Goal: Book appointment/travel/reservation

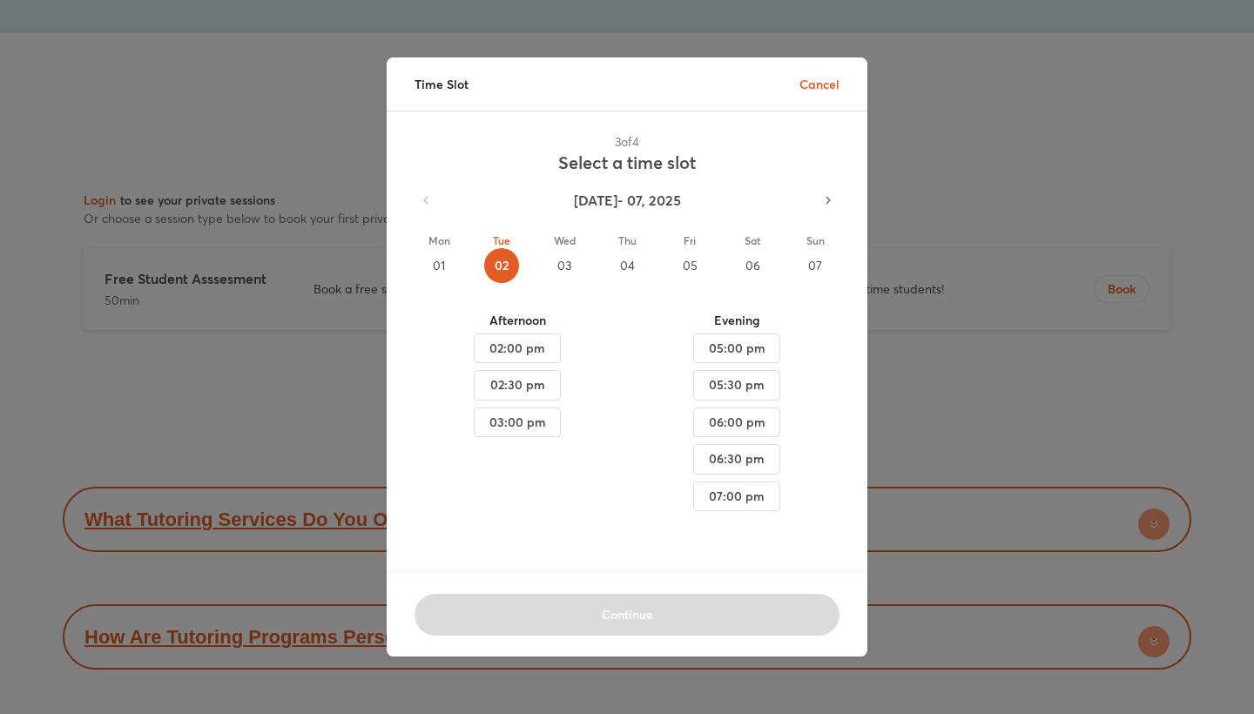
scroll to position [8666, 0]
click at [817, 84] on p "Cancel" at bounding box center [819, 84] width 40 height 18
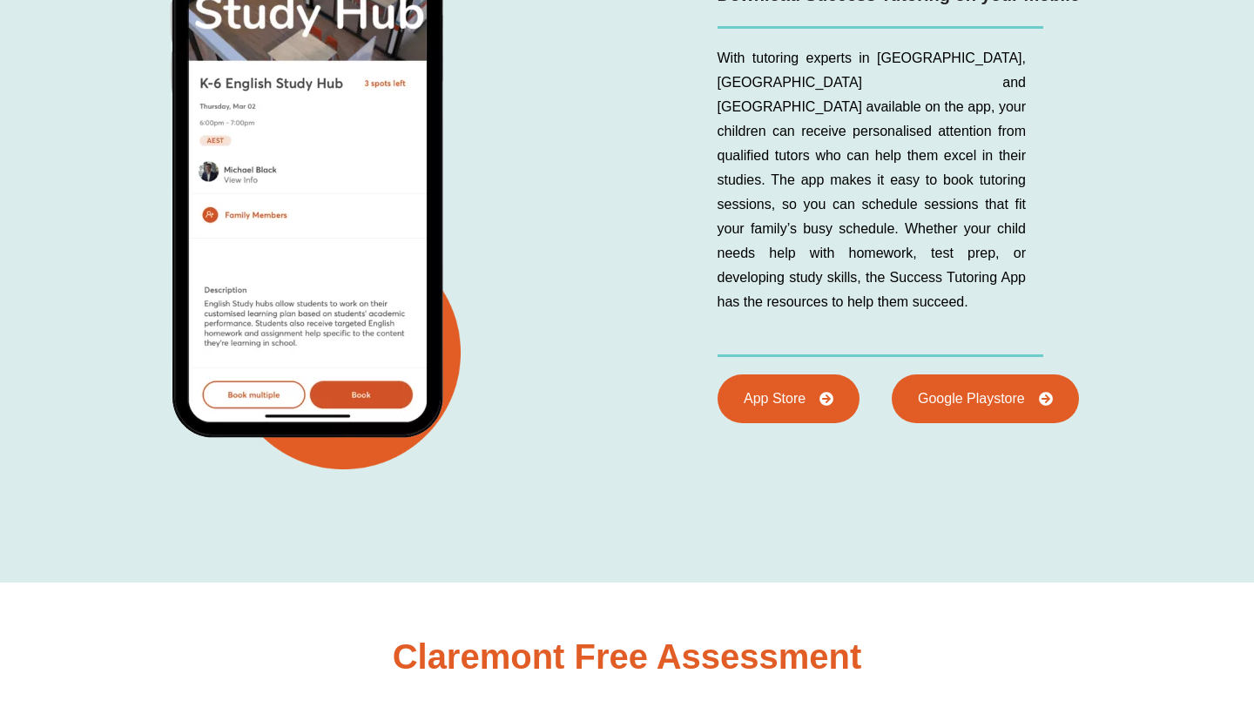
scroll to position [7735, 0]
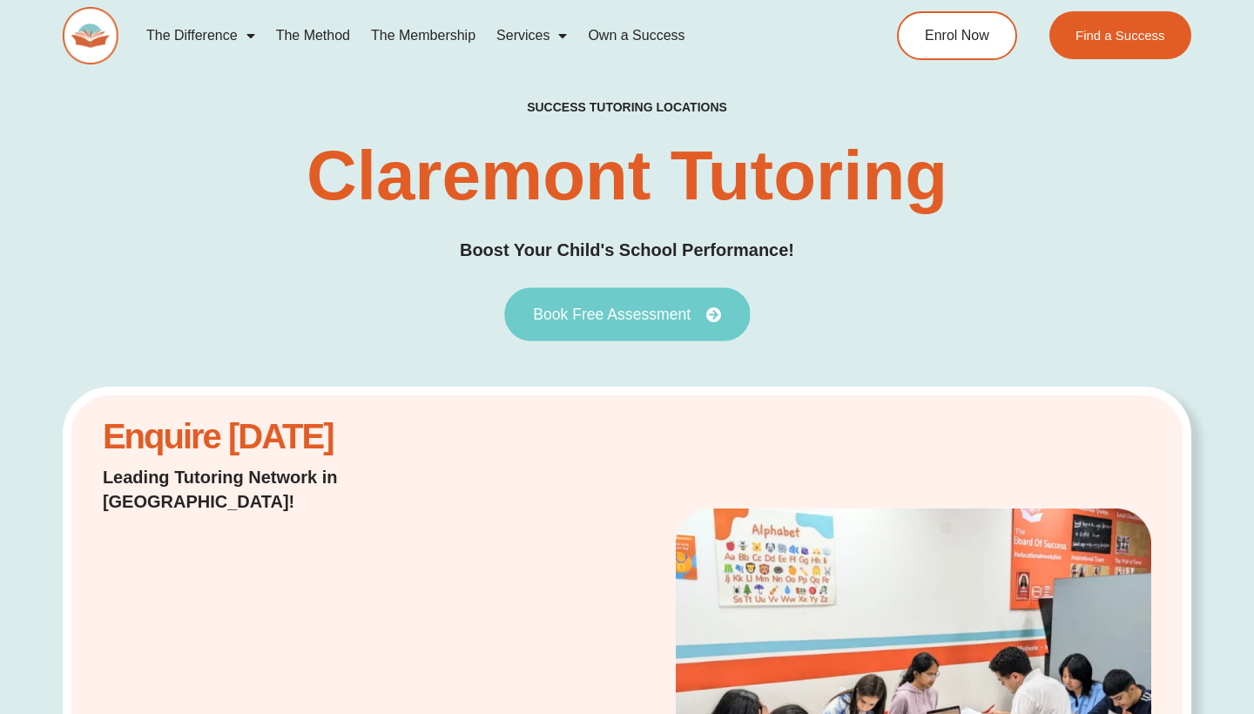
click at [604, 310] on span "Book Free Assessment" at bounding box center [612, 315] width 158 height 16
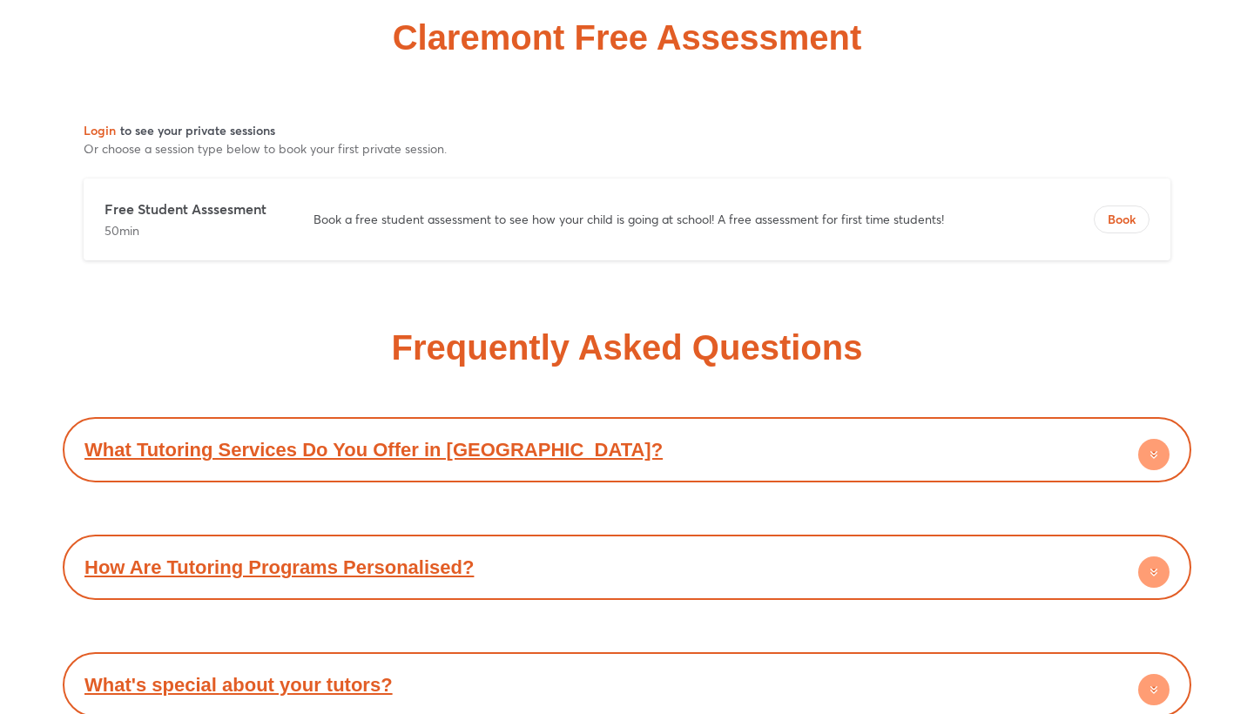
scroll to position [8696, 0]
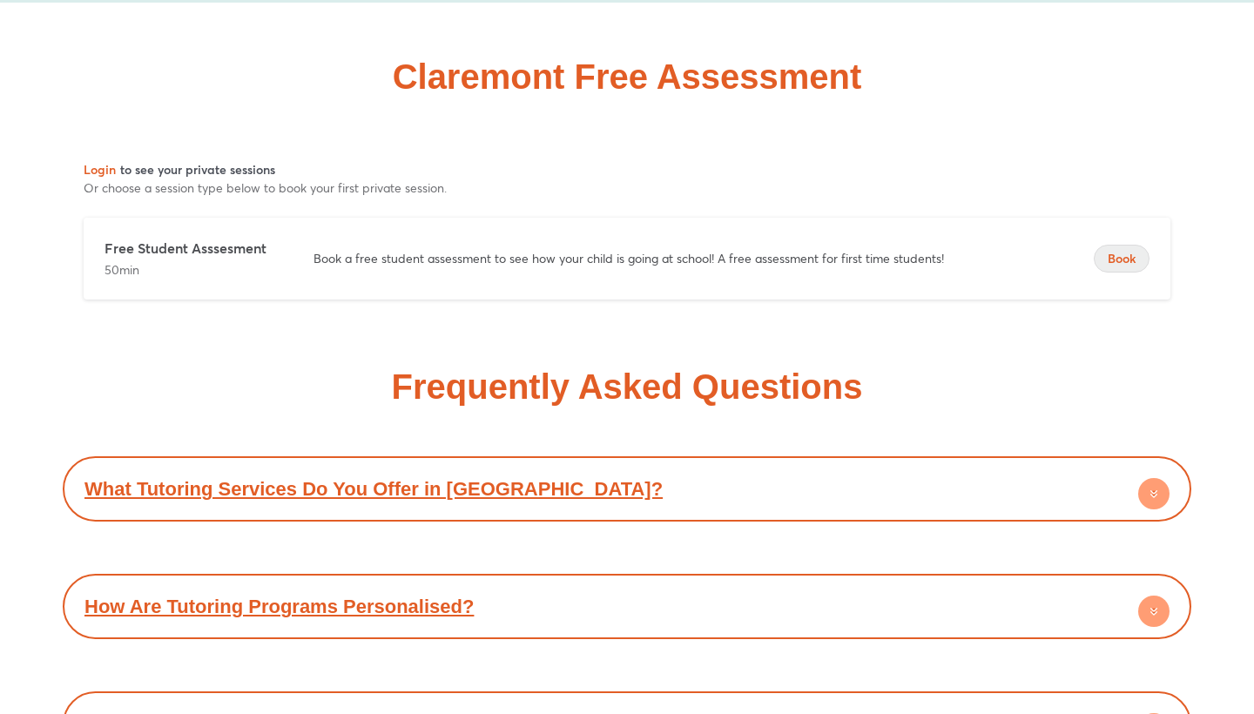
click at [1123, 250] on span "Book" at bounding box center [1122, 258] width 54 height 17
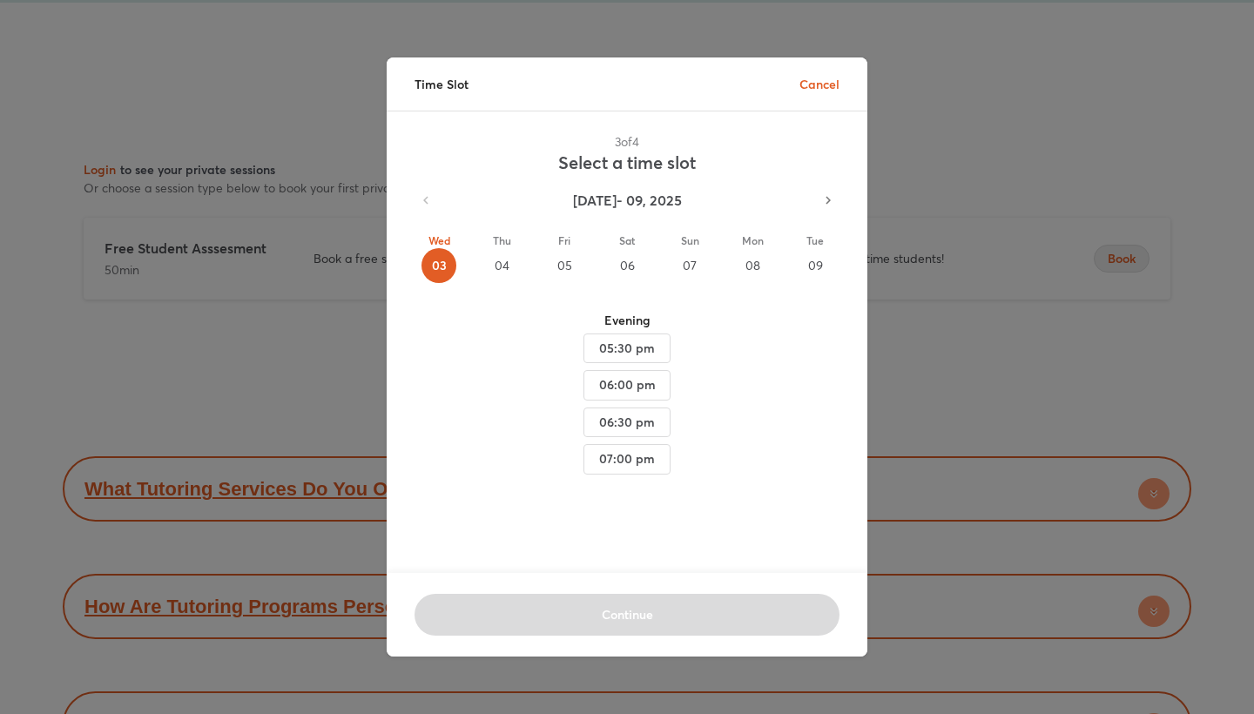
click at [829, 204] on icon "button" at bounding box center [828, 200] width 16 height 16
click at [819, 233] on p "Tue" at bounding box center [815, 241] width 35 height 16
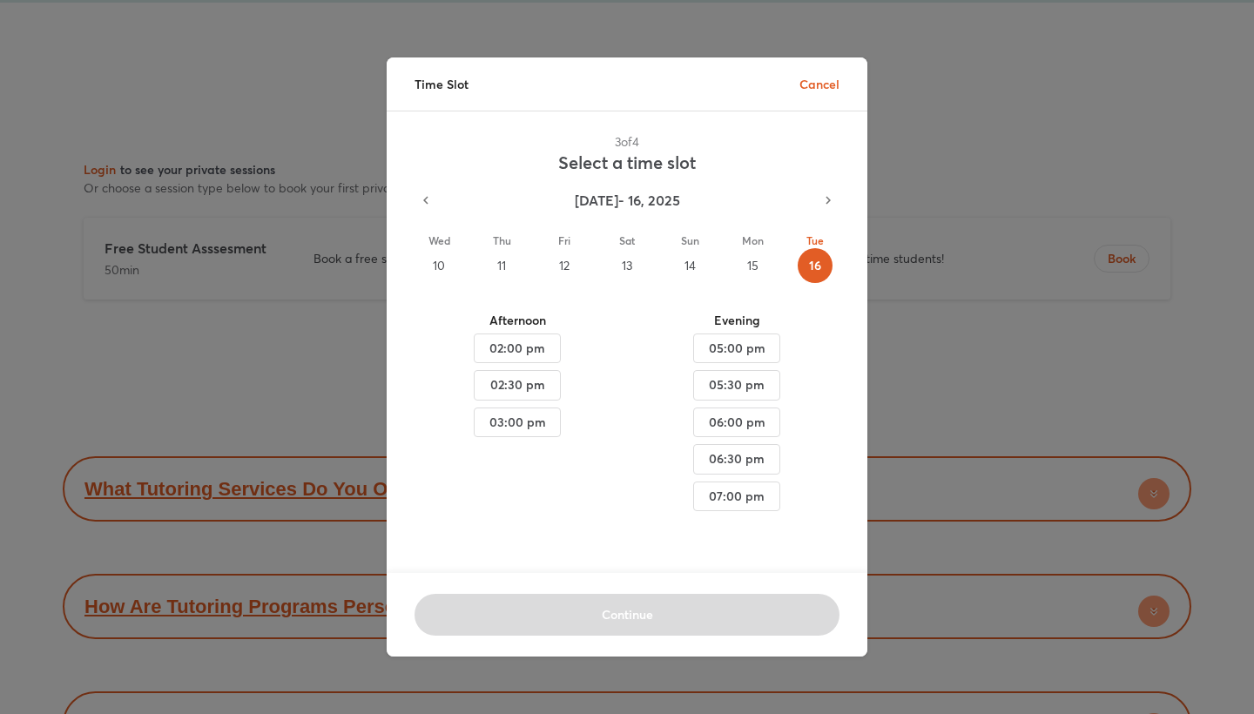
click at [422, 201] on icon "button" at bounding box center [426, 200] width 16 height 16
click at [496, 263] on div "04" at bounding box center [501, 265] width 35 height 35
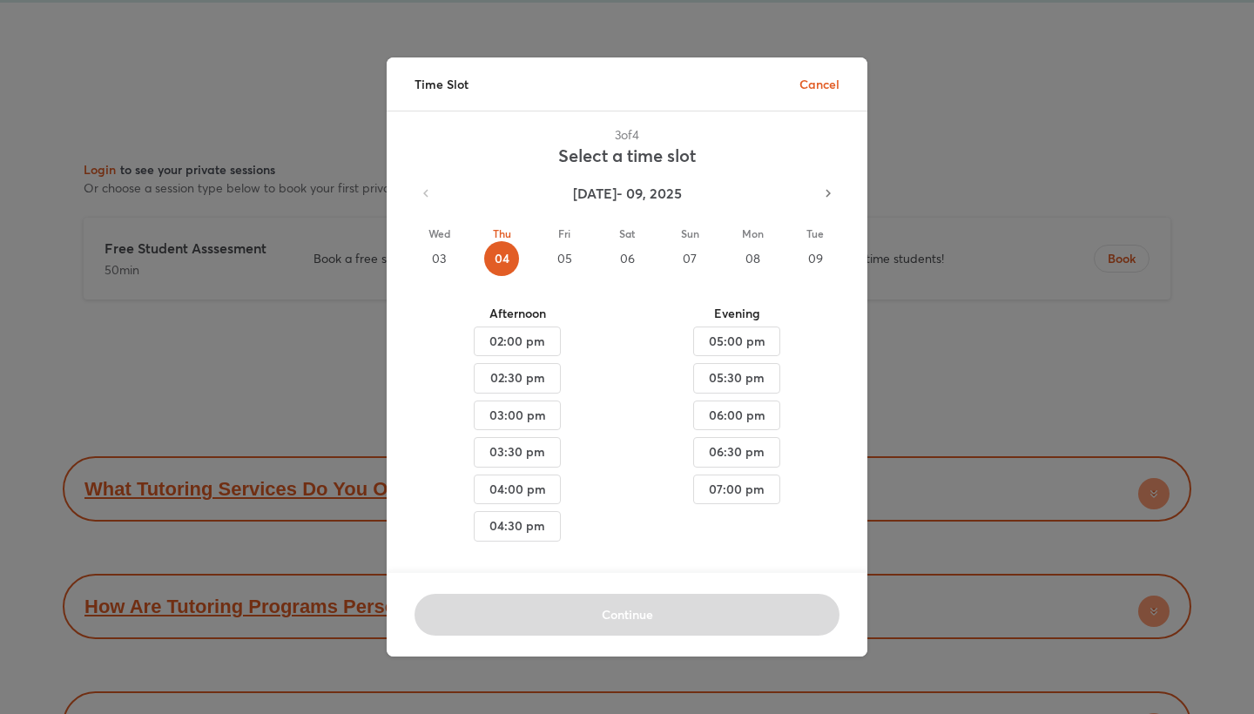
scroll to position [17, 0]
click at [546, 331] on span "05:00 pm" at bounding box center [517, 342] width 57 height 22
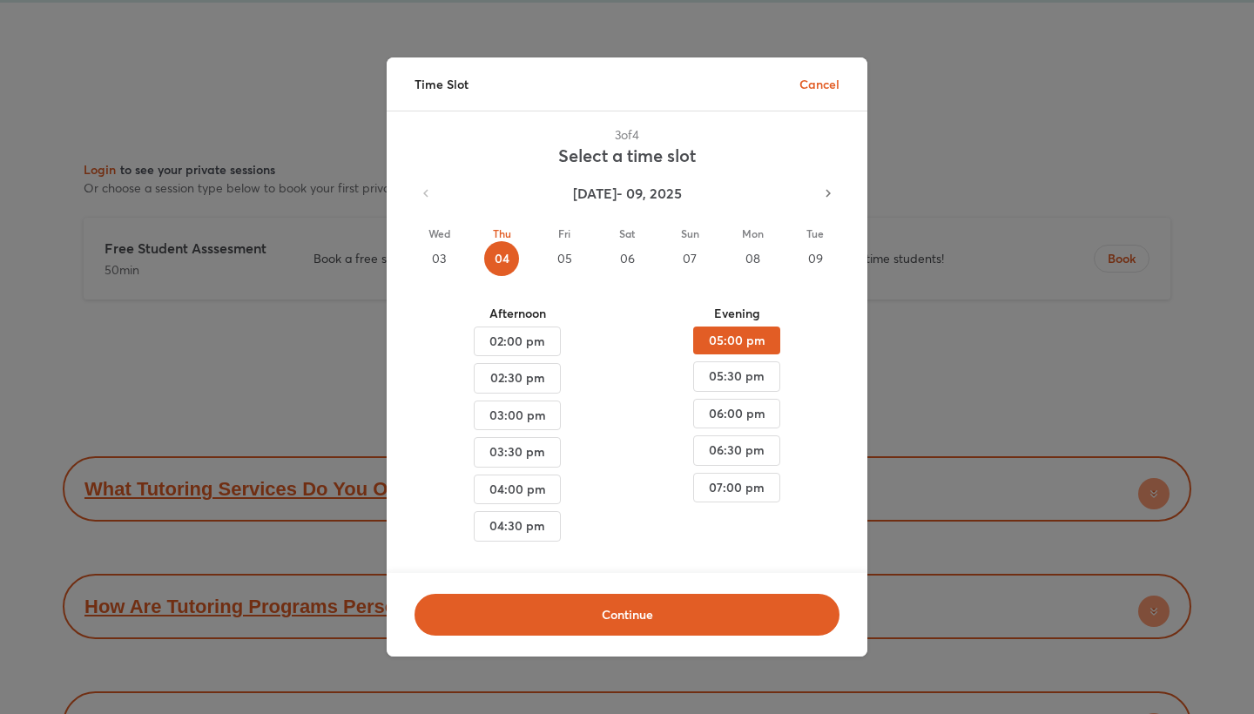
click at [746, 247] on div "08" at bounding box center [752, 258] width 35 height 35
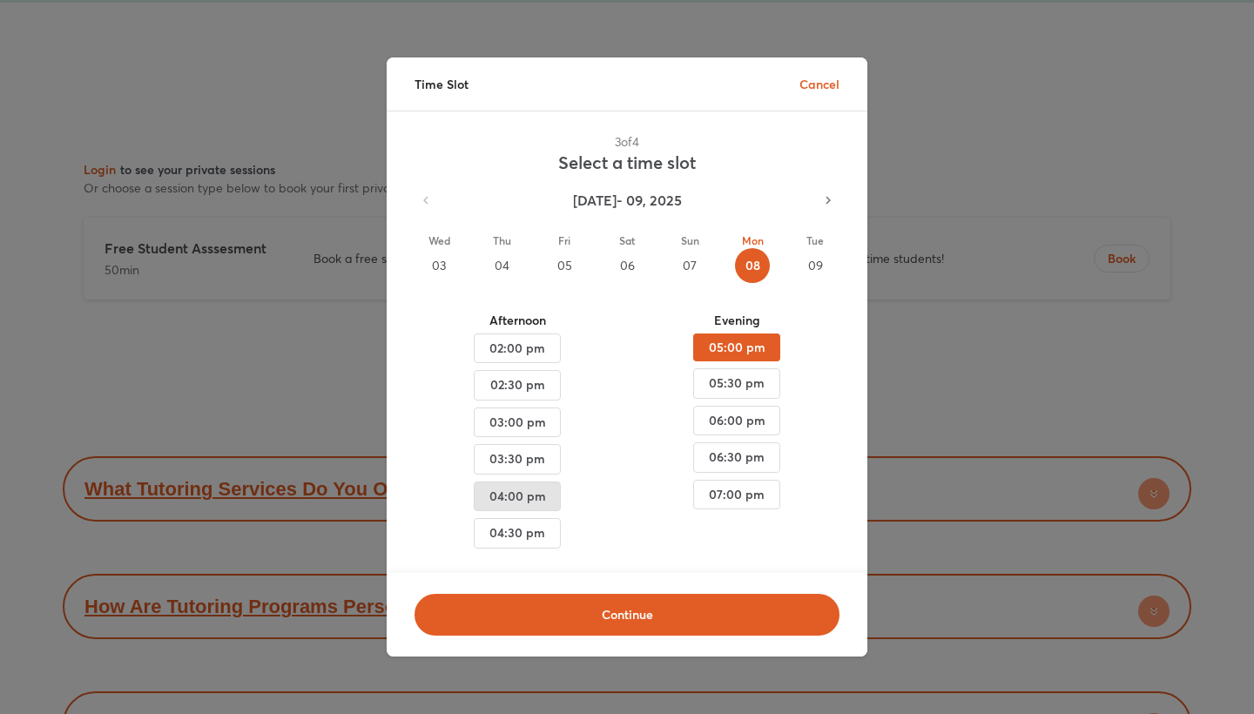
click at [507, 360] on span "04:00 pm" at bounding box center [517, 349] width 57 height 22
click at [503, 360] on span "04:30 pm" at bounding box center [517, 349] width 57 height 22
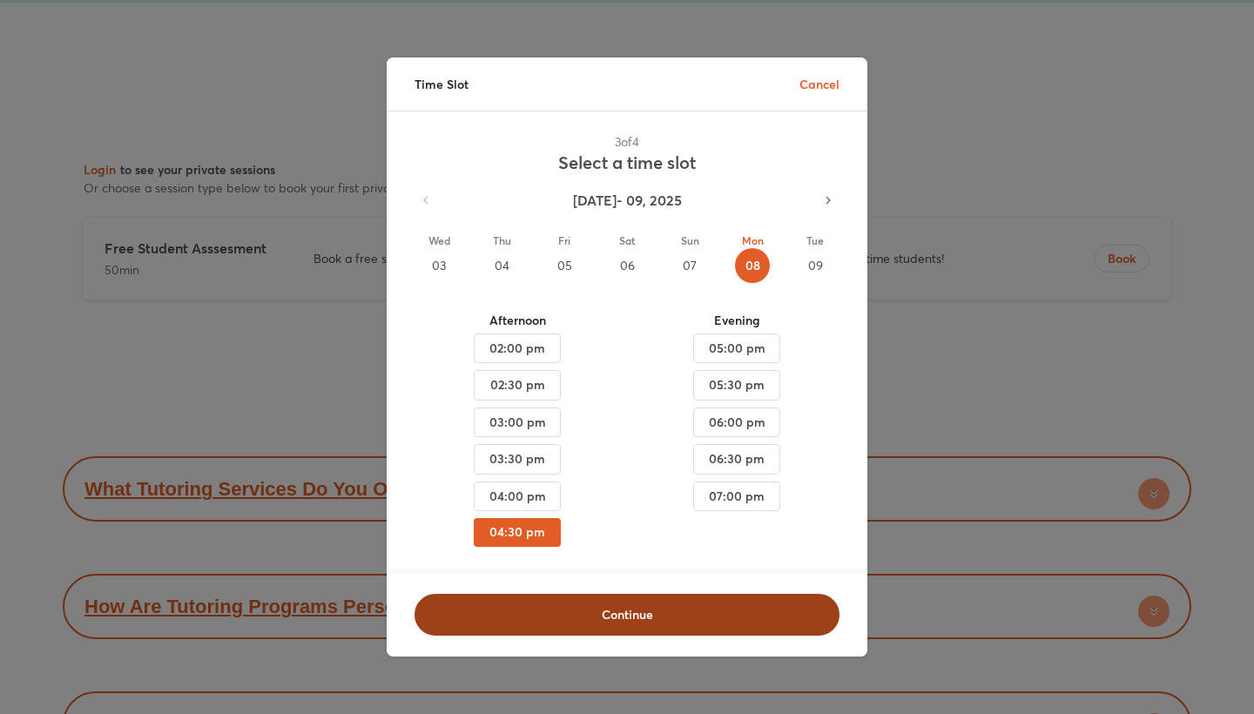
click at [543, 610] on span "Continue" at bounding box center [627, 614] width 380 height 17
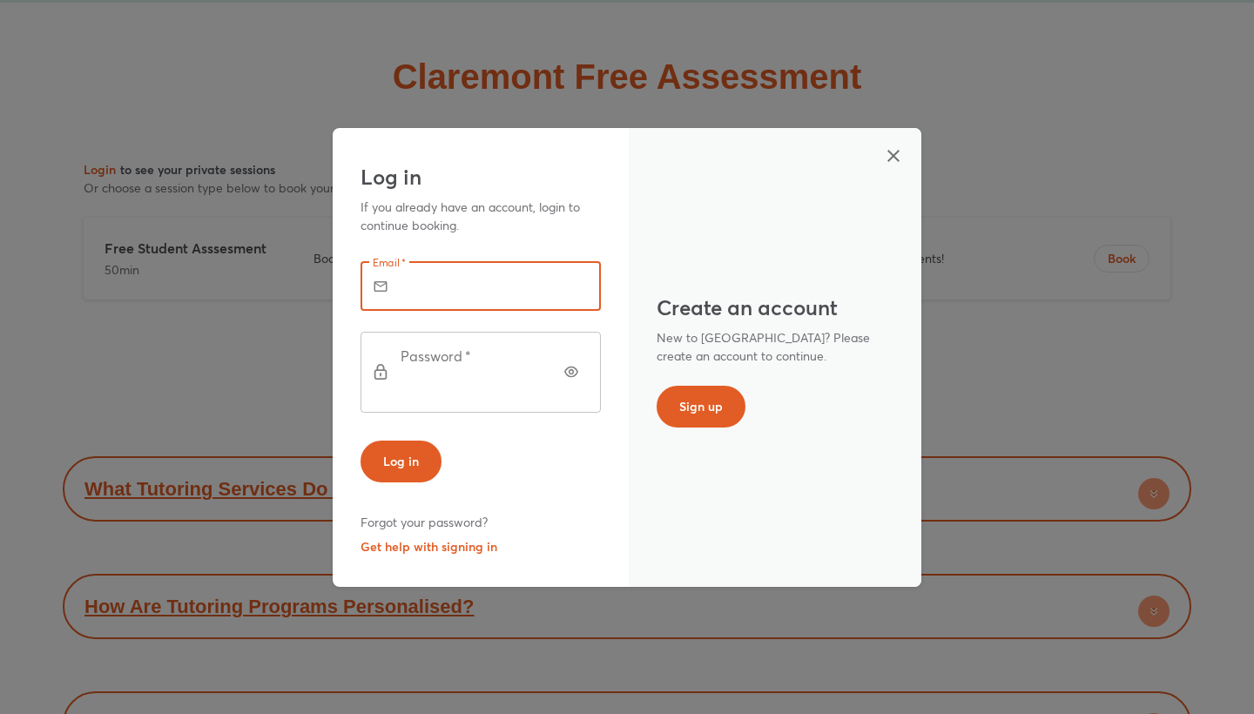
type input "**********"
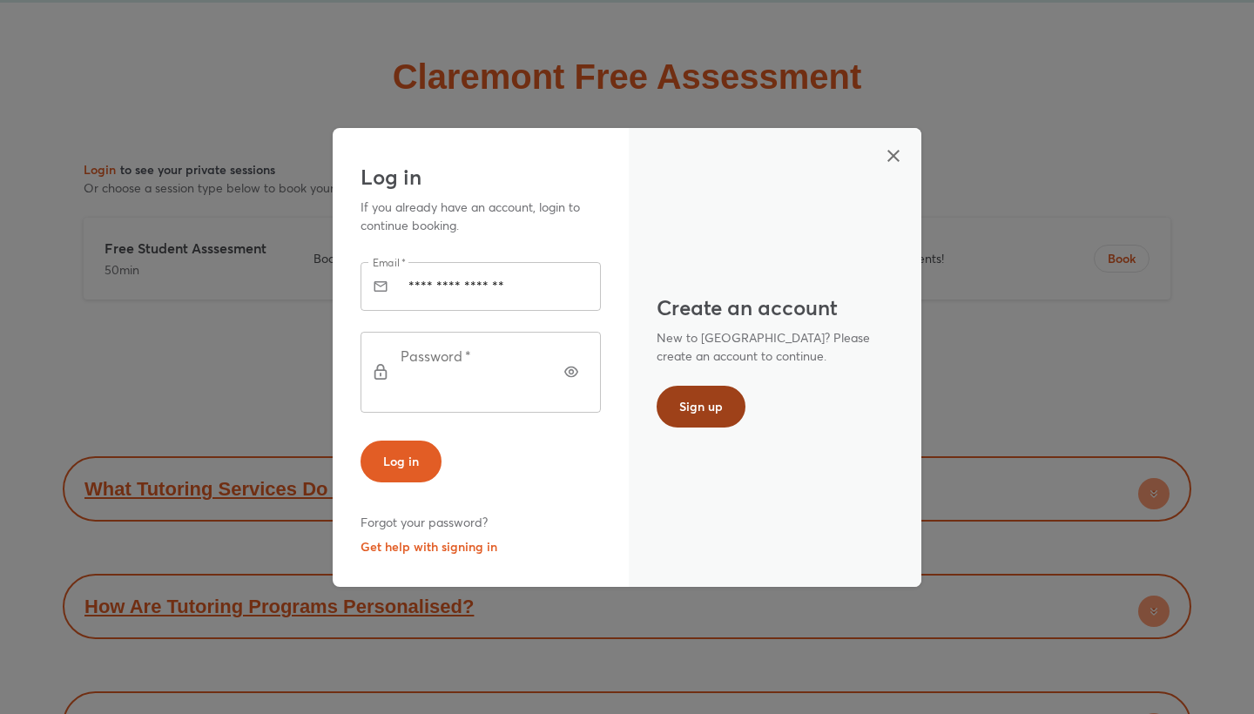
click at [680, 408] on span "Sign up" at bounding box center [701, 406] width 44 height 17
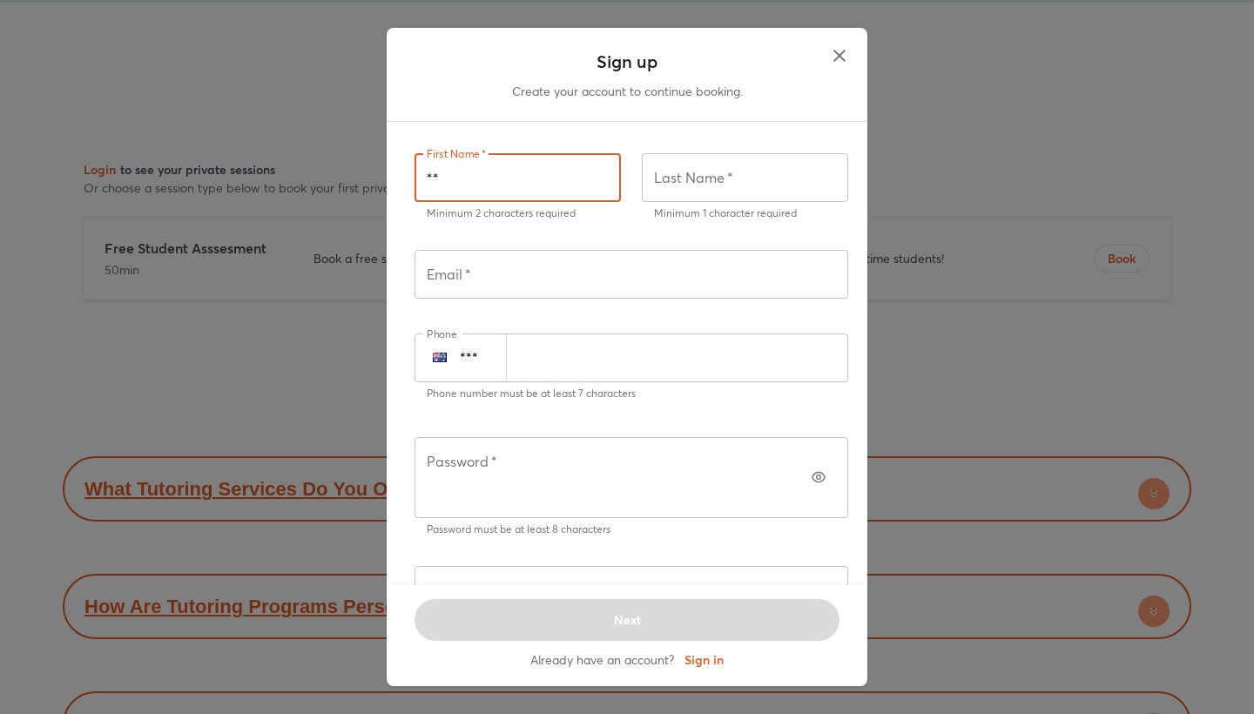
type input "***"
